Goal: Find specific page/section: Find specific page/section

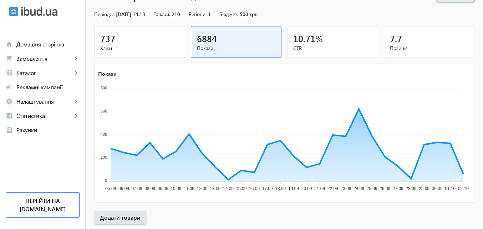
scroll to position [71, 0]
